Goal: Find specific page/section: Find specific page/section

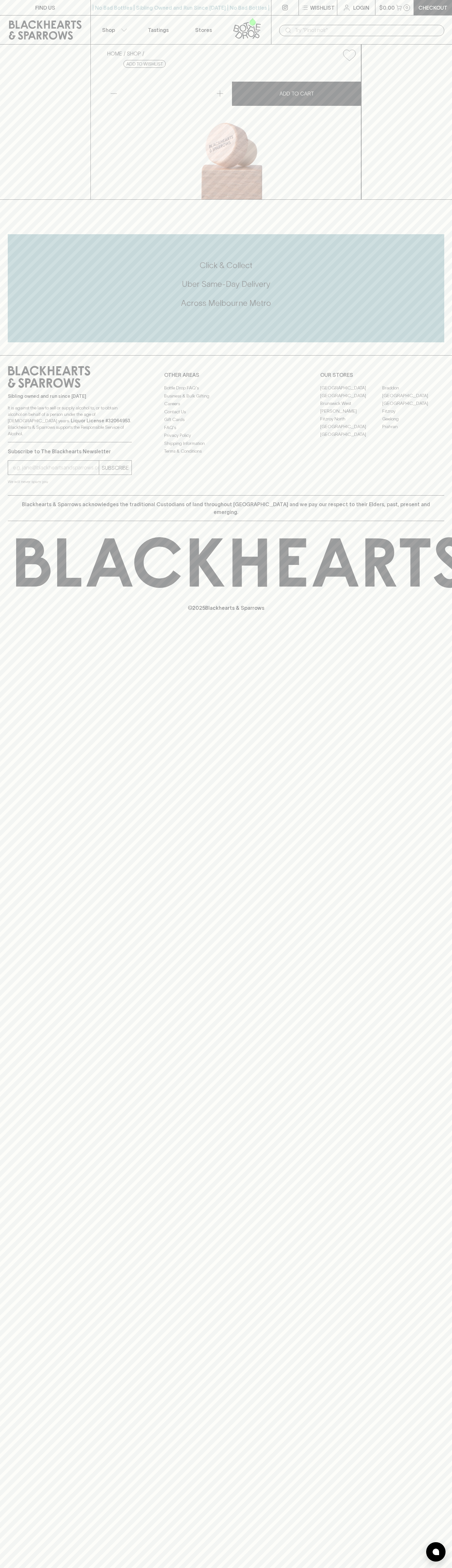
click at [1, 0] on link "FIND US" at bounding box center [45, 7] width 90 height 15
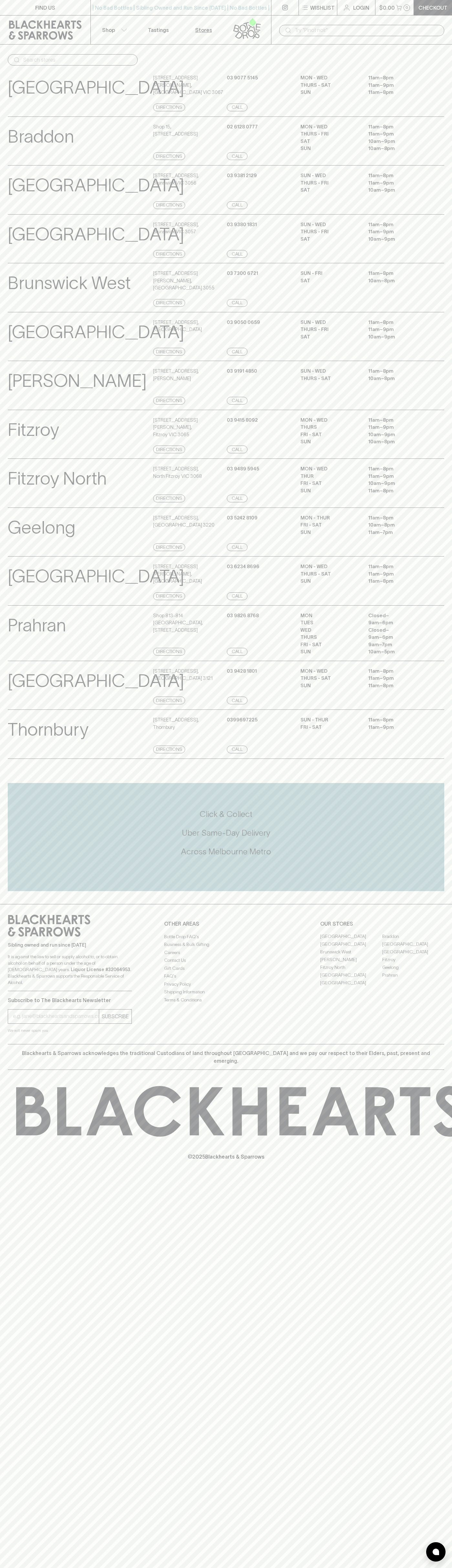
click at [250, 1568] on html "FIND US | No Bad Bottles | Sibling Owned and Run Since 2006 | No Bad Bottles | …" at bounding box center [226, 784] width 452 height 1568
click at [10, 410] on div "Elwood View Store Details 108 Ormond Road , Elwood Directions 03 9191 4850 Call…" at bounding box center [226, 386] width 436 height 50
